Goal: Navigation & Orientation: Find specific page/section

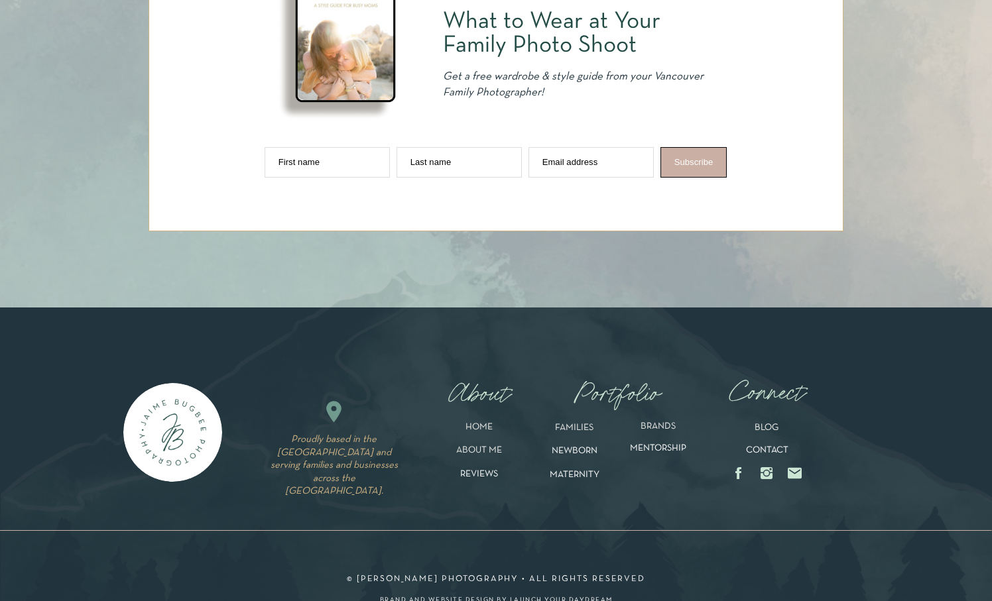
scroll to position [6660, 0]
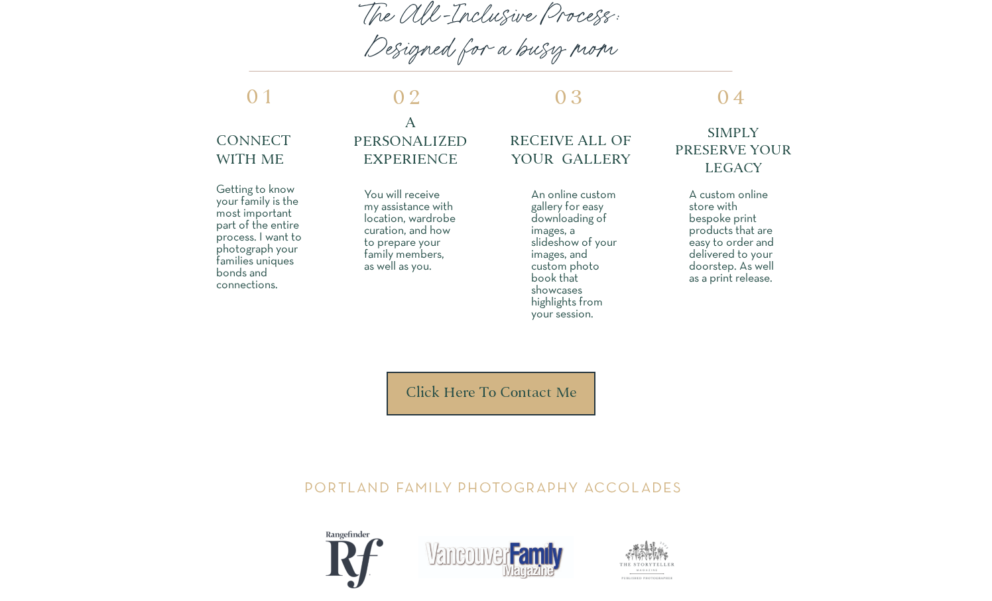
scroll to position [2748, 0]
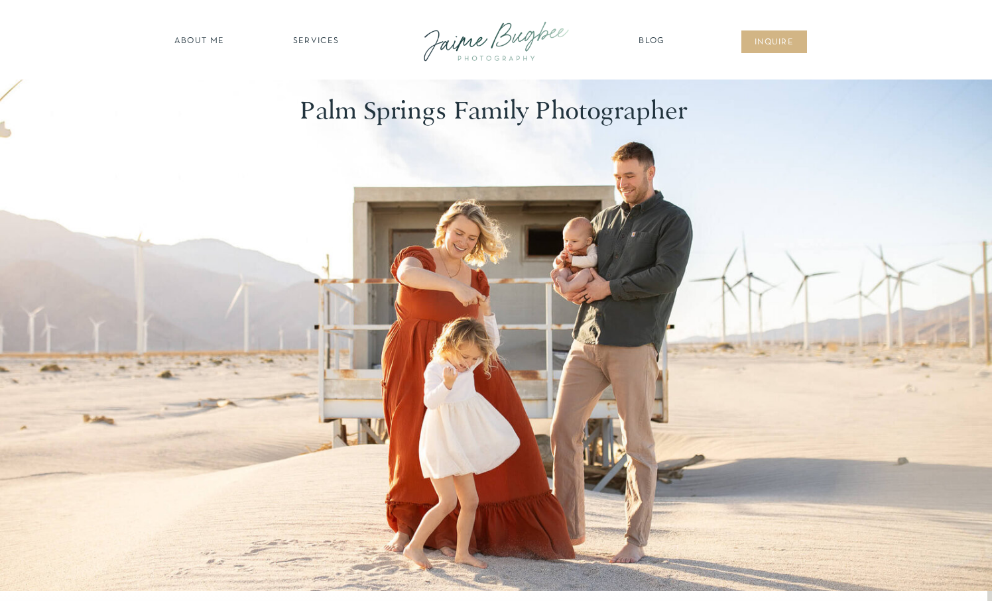
click at [314, 40] on nav "SERVICES" at bounding box center [315, 41] width 75 height 13
click at [194, 42] on nav "about ME" at bounding box center [199, 41] width 58 height 13
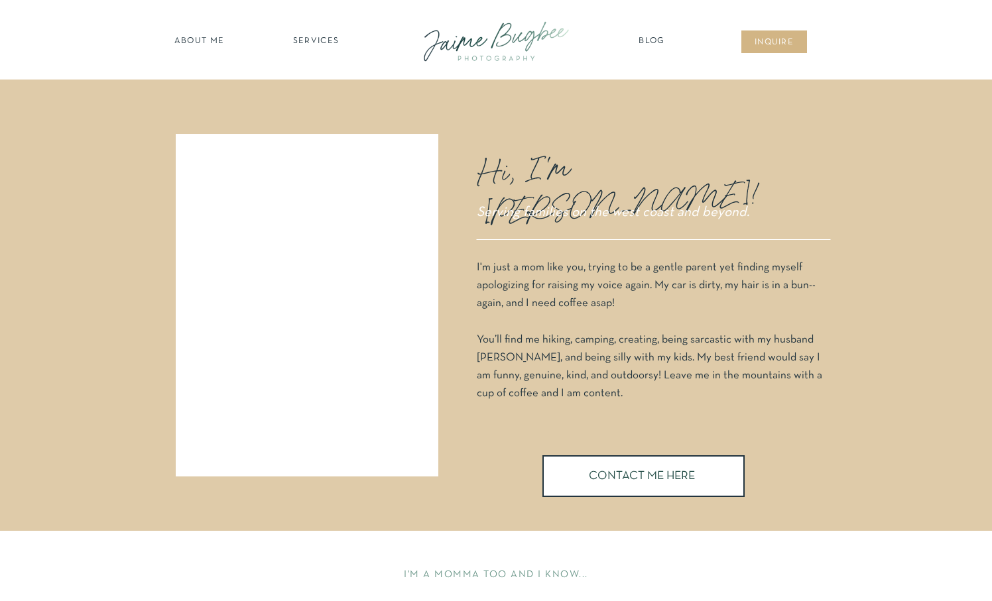
click at [322, 37] on nav "SERVICES" at bounding box center [315, 41] width 75 height 13
click at [317, 109] on nav "families" at bounding box center [315, 114] width 101 height 13
